Goal: Find specific fact: Find specific fact

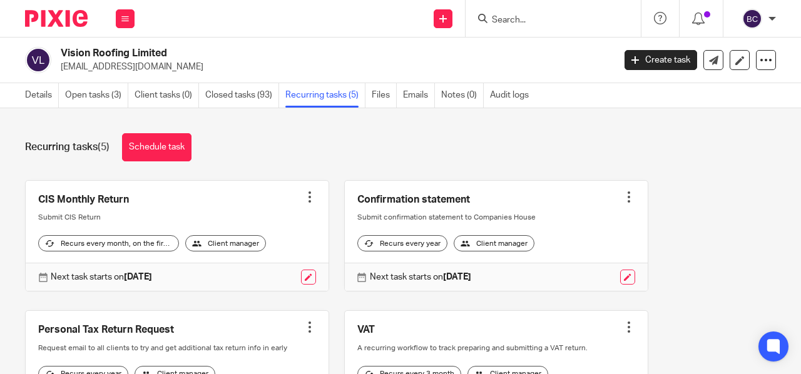
click at [522, 18] on input "Search" at bounding box center [547, 20] width 113 height 11
type input "the att"
click at [539, 48] on link at bounding box center [565, 48] width 155 height 19
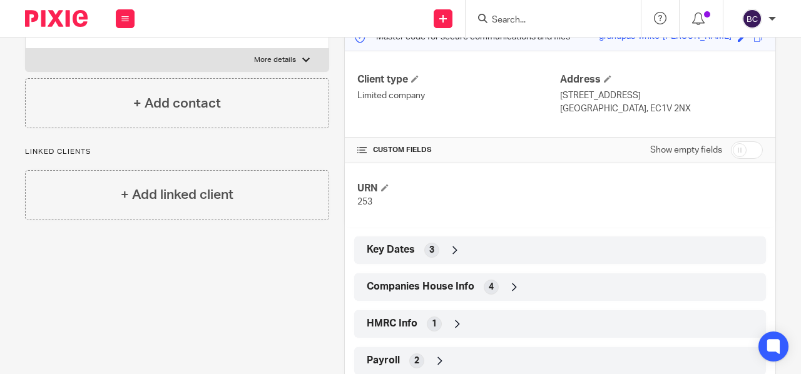
scroll to position [189, 0]
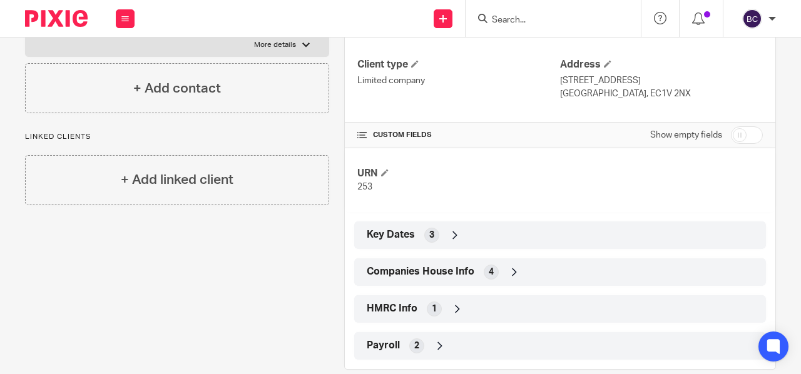
click at [459, 272] on span "Companies House Info" at bounding box center [421, 271] width 108 height 13
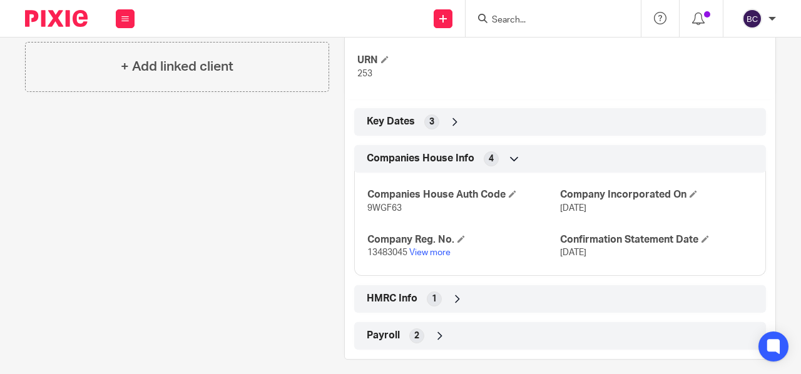
scroll to position [311, 0]
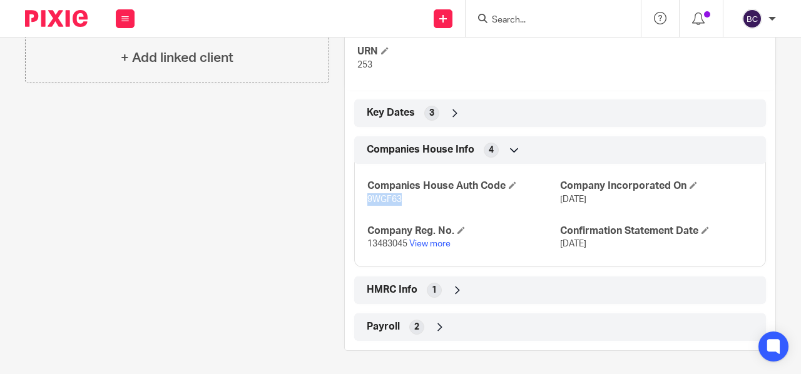
drag, startPoint x: 364, startPoint y: 197, endPoint x: 399, endPoint y: 199, distance: 35.1
click at [399, 199] on p "9WGF63" at bounding box center [463, 199] width 193 height 13
copy span "9WGF63"
click at [531, 18] on input "Search" at bounding box center [547, 20] width 113 height 11
type input "uptoen"
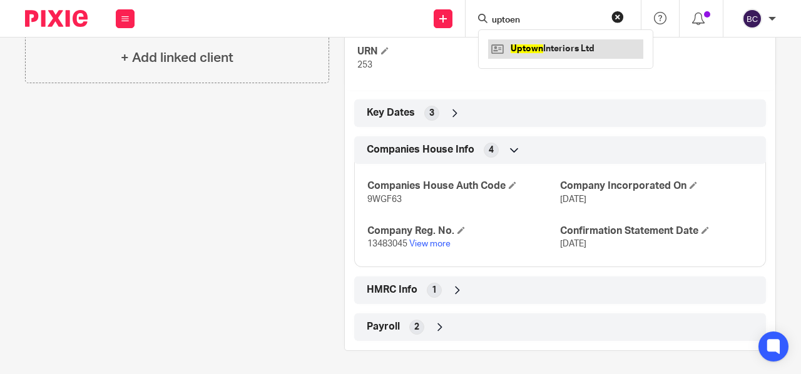
click at [542, 45] on link at bounding box center [565, 48] width 155 height 19
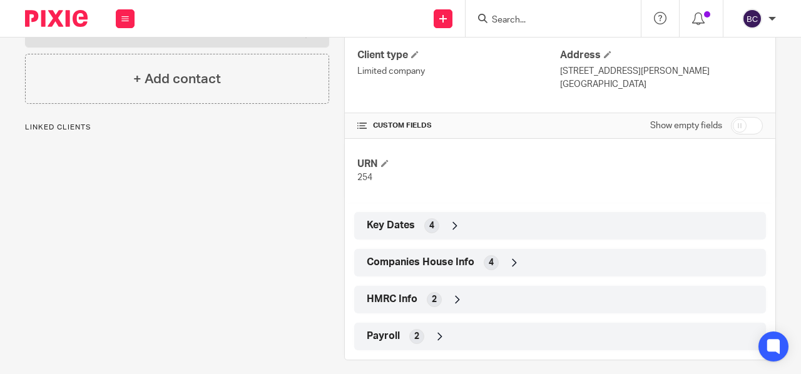
scroll to position [208, 0]
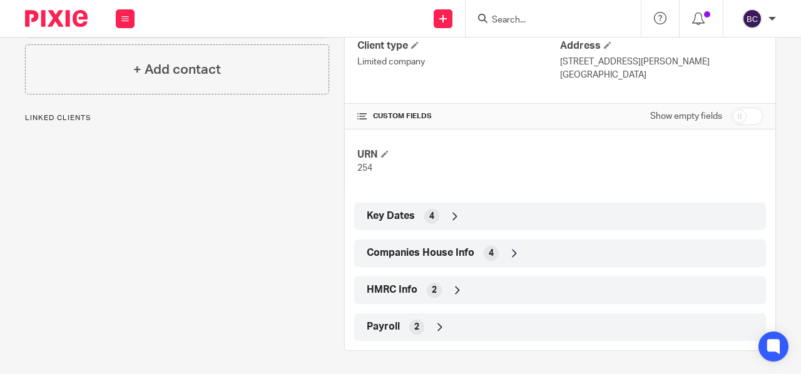
click at [407, 254] on span "Companies House Info" at bounding box center [421, 253] width 108 height 13
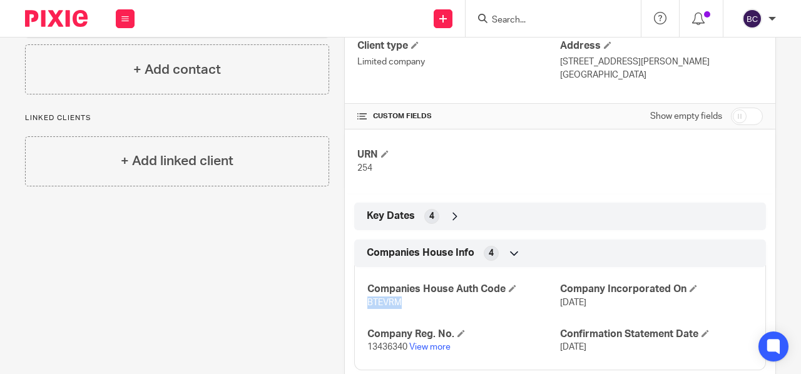
drag, startPoint x: 363, startPoint y: 300, endPoint x: 413, endPoint y: 301, distance: 50.1
click at [413, 301] on p "BTEVRM" at bounding box center [463, 303] width 193 height 13
copy span "BTEVRM"
click at [515, 18] on input "Search" at bounding box center [547, 20] width 113 height 11
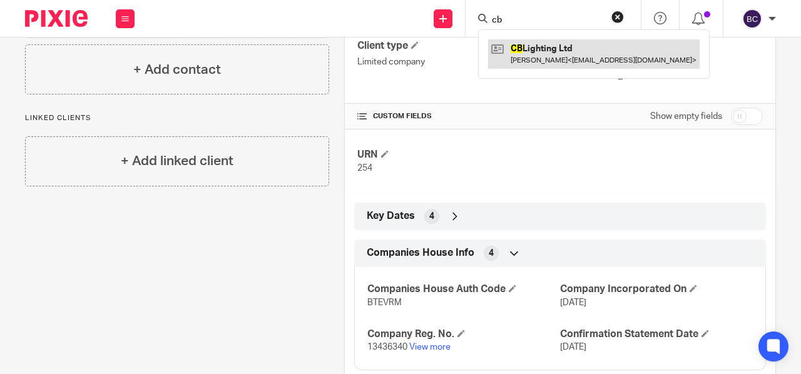
type input "cb"
click at [542, 46] on link at bounding box center [594, 53] width 212 height 29
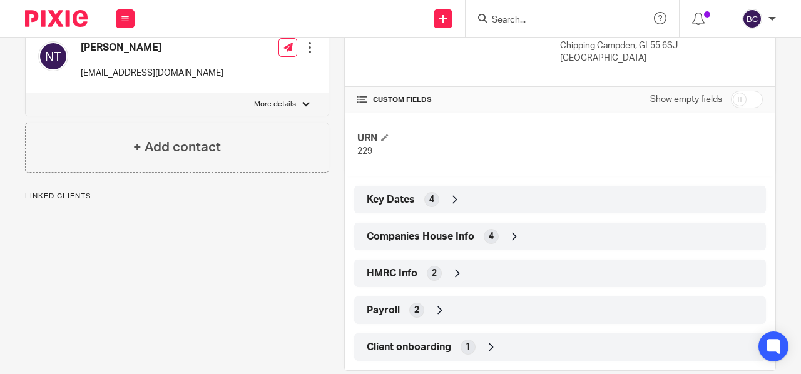
scroll to position [258, 0]
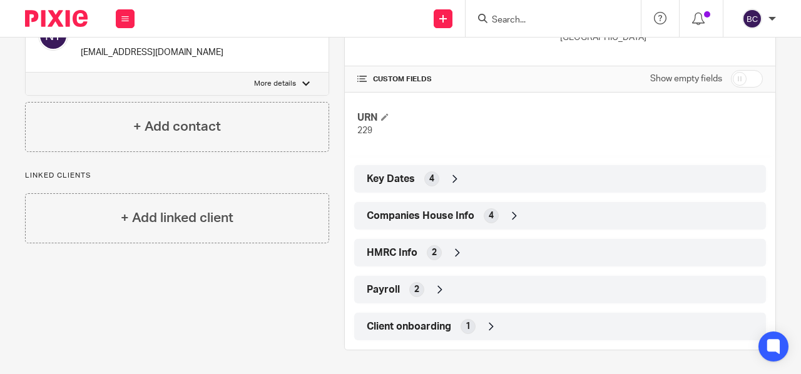
click at [386, 217] on span "Companies House Info" at bounding box center [421, 216] width 108 height 13
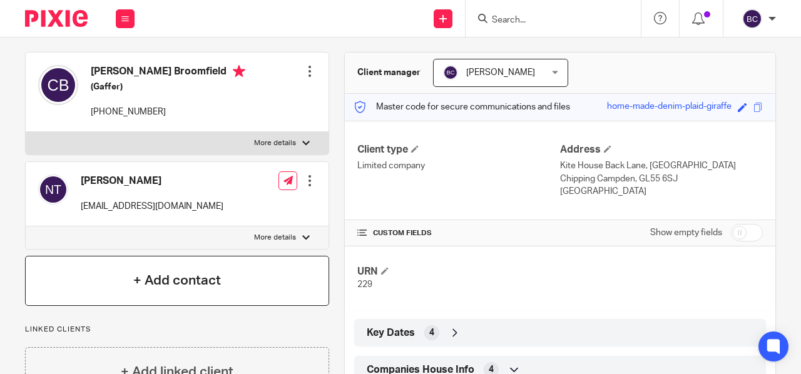
scroll to position [102, 0]
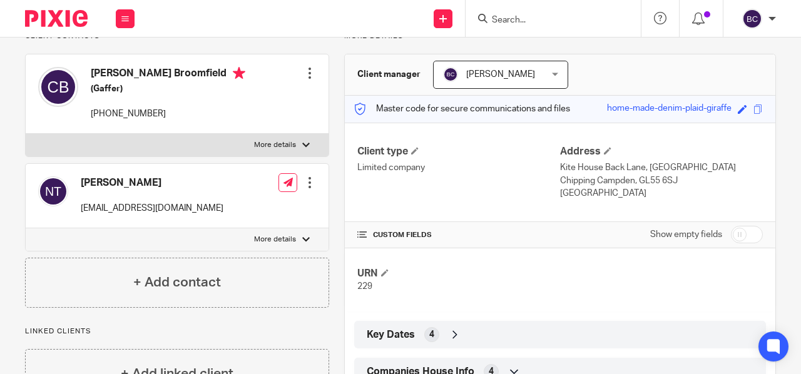
click at [278, 140] on p "More details" at bounding box center [275, 145] width 42 height 10
click at [26, 134] on input "More details" at bounding box center [25, 133] width 1 height 1
checkbox input "true"
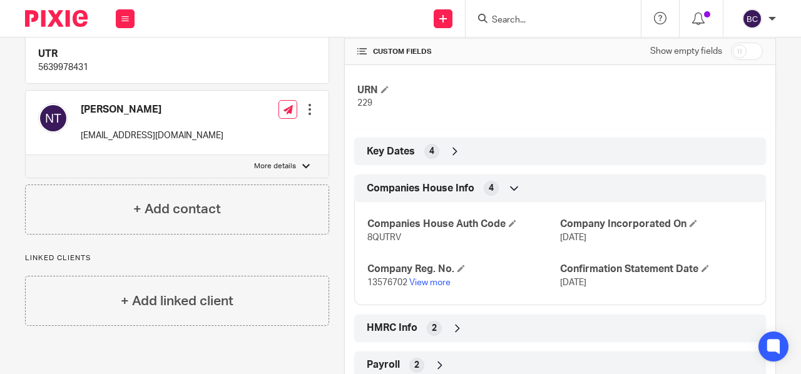
scroll to position [286, 0]
drag, startPoint x: 363, startPoint y: 234, endPoint x: 404, endPoint y: 240, distance: 41.1
click at [404, 240] on p "8QUTRV" at bounding box center [463, 237] width 193 height 13
copy span "8QUTRV"
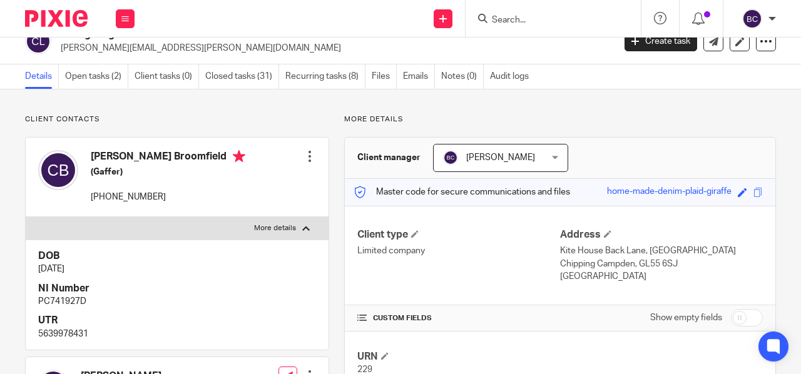
scroll to position [0, 0]
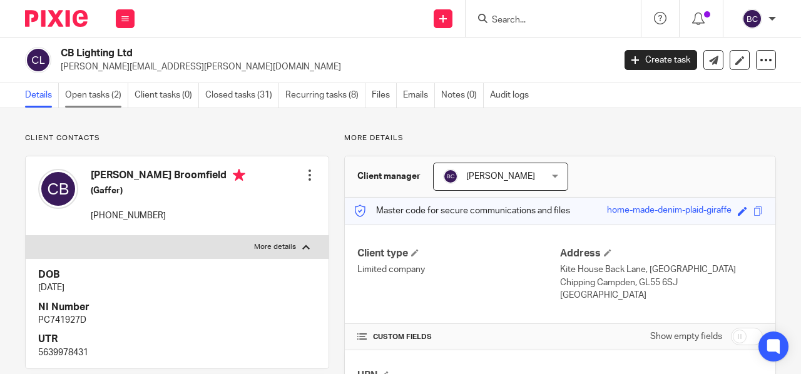
click at [111, 93] on link "Open tasks (2)" at bounding box center [96, 95] width 63 height 24
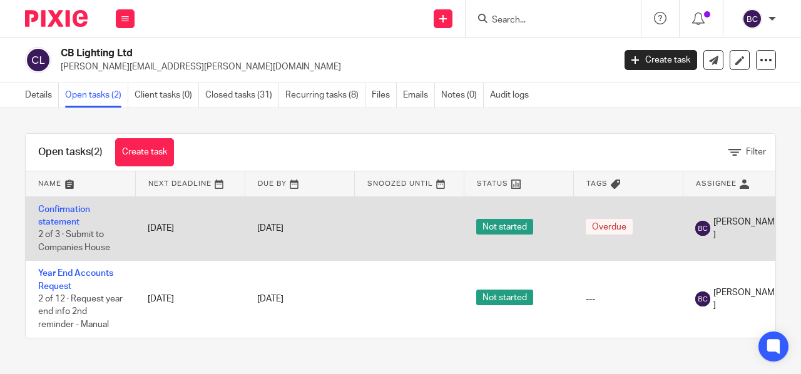
scroll to position [0, 145]
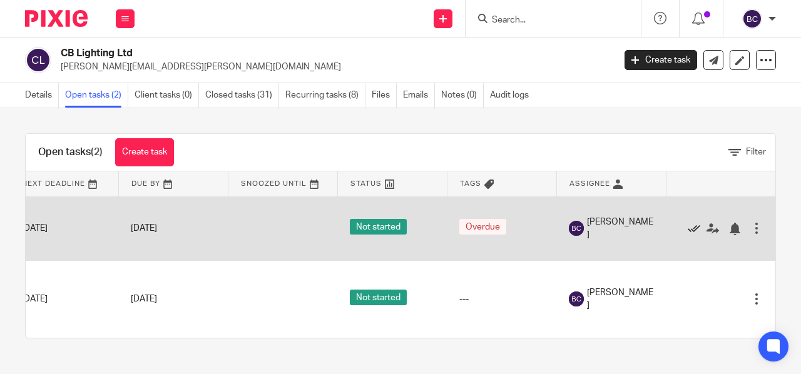
click at [688, 227] on icon at bounding box center [694, 229] width 13 height 13
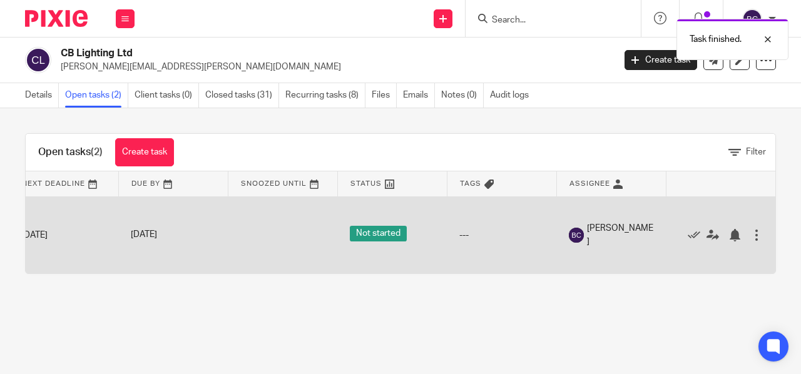
scroll to position [0, 0]
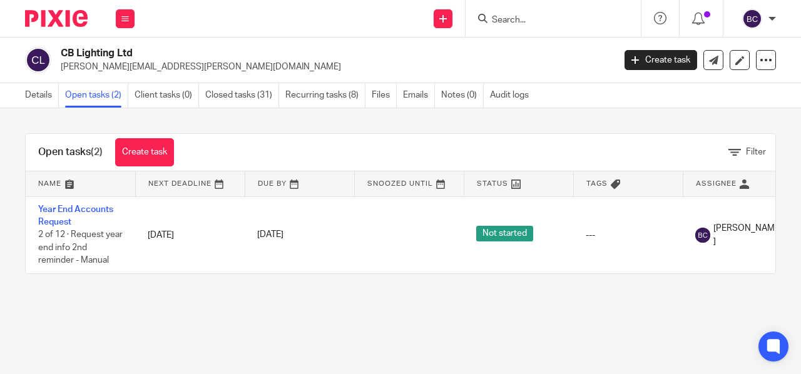
click at [522, 23] on input "Search" at bounding box center [547, 20] width 113 height 11
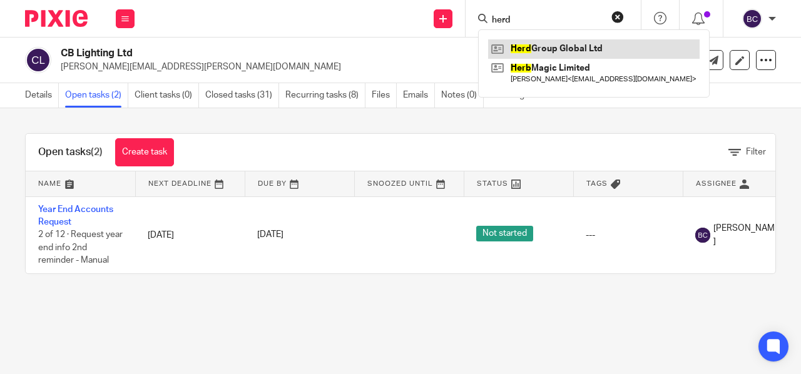
type input "herd"
click at [545, 49] on link at bounding box center [594, 48] width 212 height 19
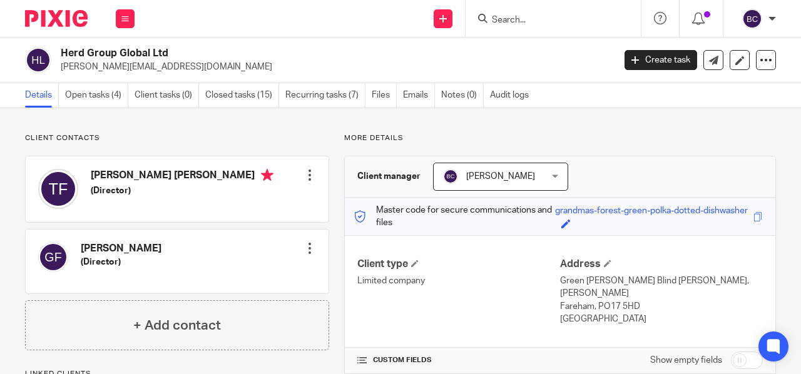
scroll to position [195, 0]
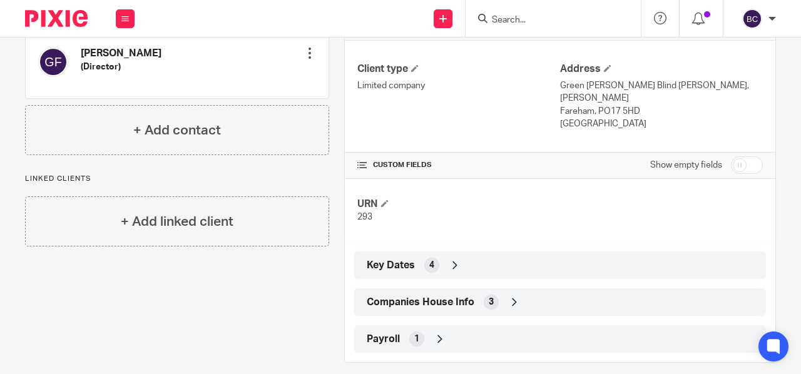
click at [406, 296] on span "Companies House Info" at bounding box center [421, 302] width 108 height 13
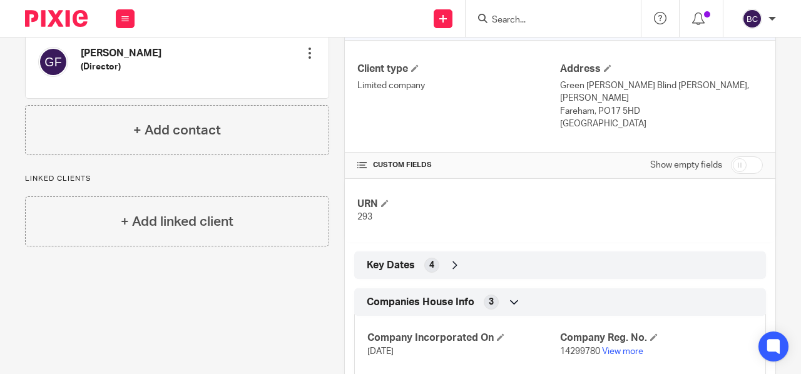
scroll to position [298, 0]
